Goal: Browse casually

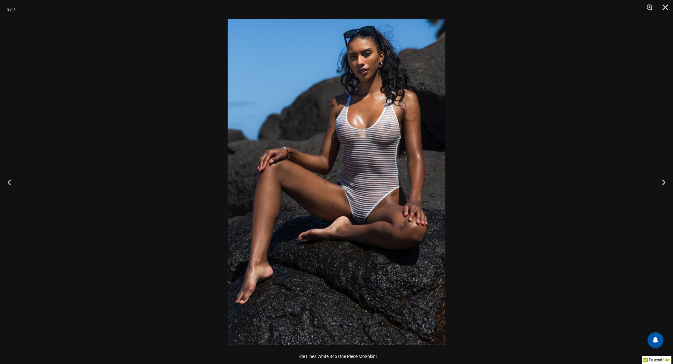
scroll to position [280, 0]
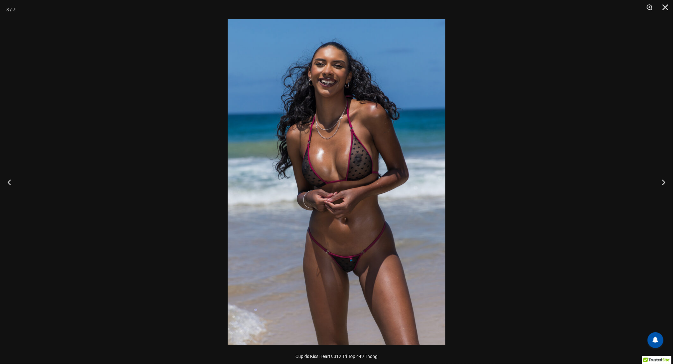
scroll to position [286, 0]
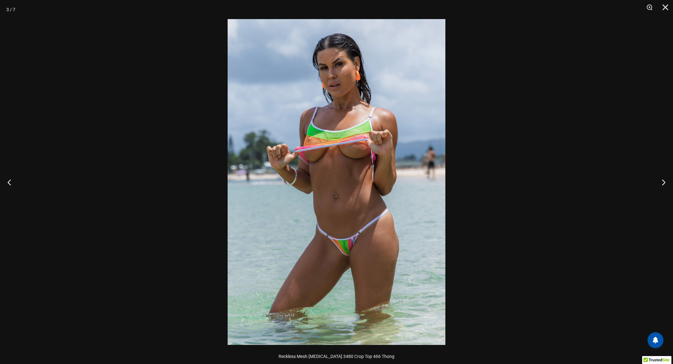
scroll to position [280, 0]
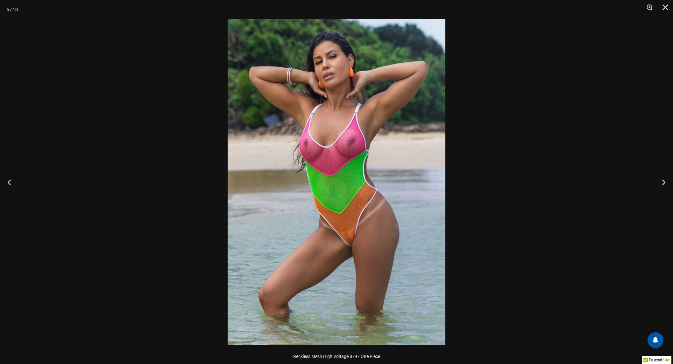
scroll to position [347, 0]
